Goal: Task Accomplishment & Management: Manage account settings

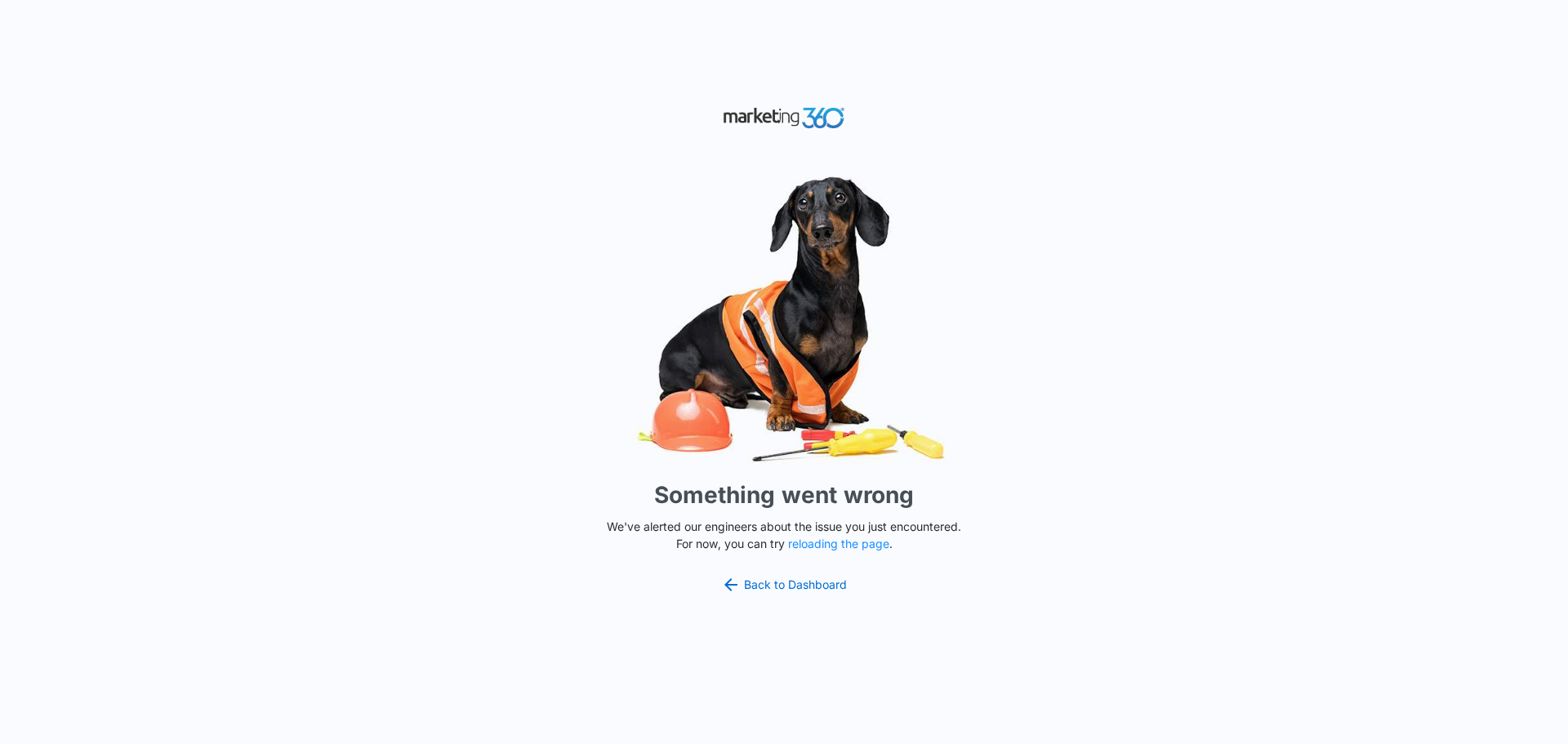
click at [601, 215] on img at bounding box center [783, 319] width 490 height 305
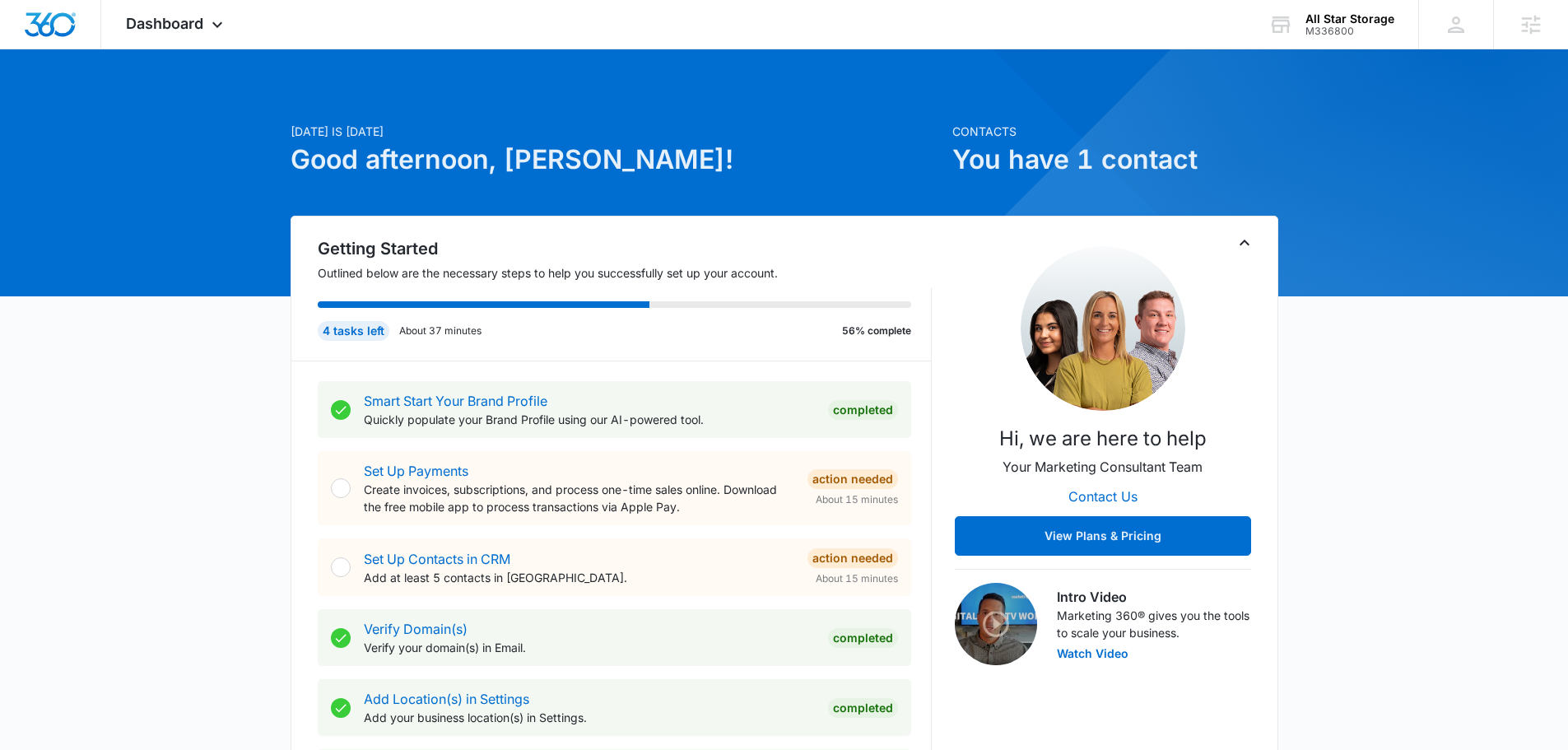
click at [204, 22] on div "Dashboard Apps Reputation Websites Forms CRM Email Social Shop Content Ads Inte…" at bounding box center [177, 24] width 151 height 49
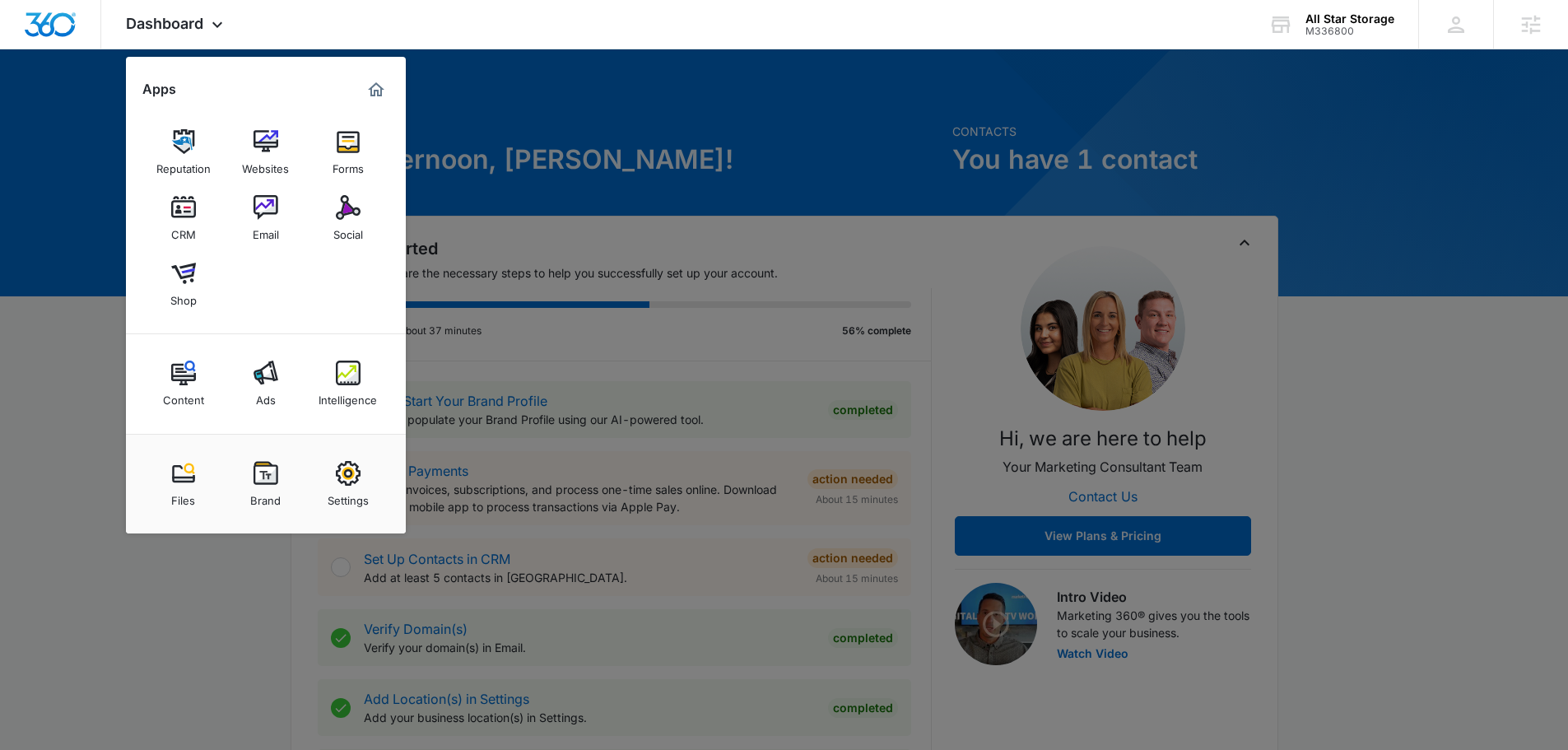
click at [324, 372] on link "Intelligence" at bounding box center [348, 383] width 63 height 63
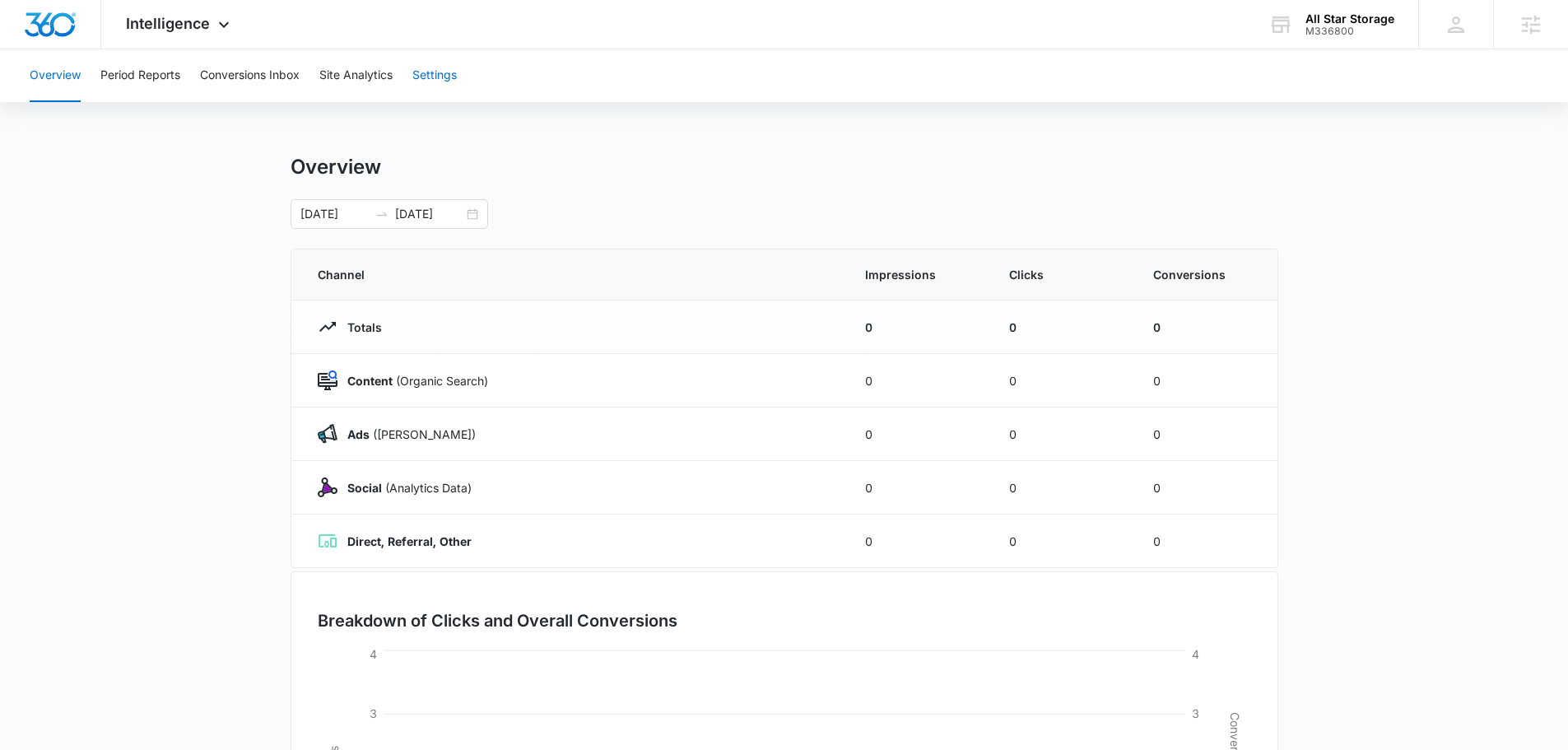
click at [444, 79] on button "Settings" at bounding box center [435, 76] width 45 height 53
